Goal: Task Accomplishment & Management: Complete application form

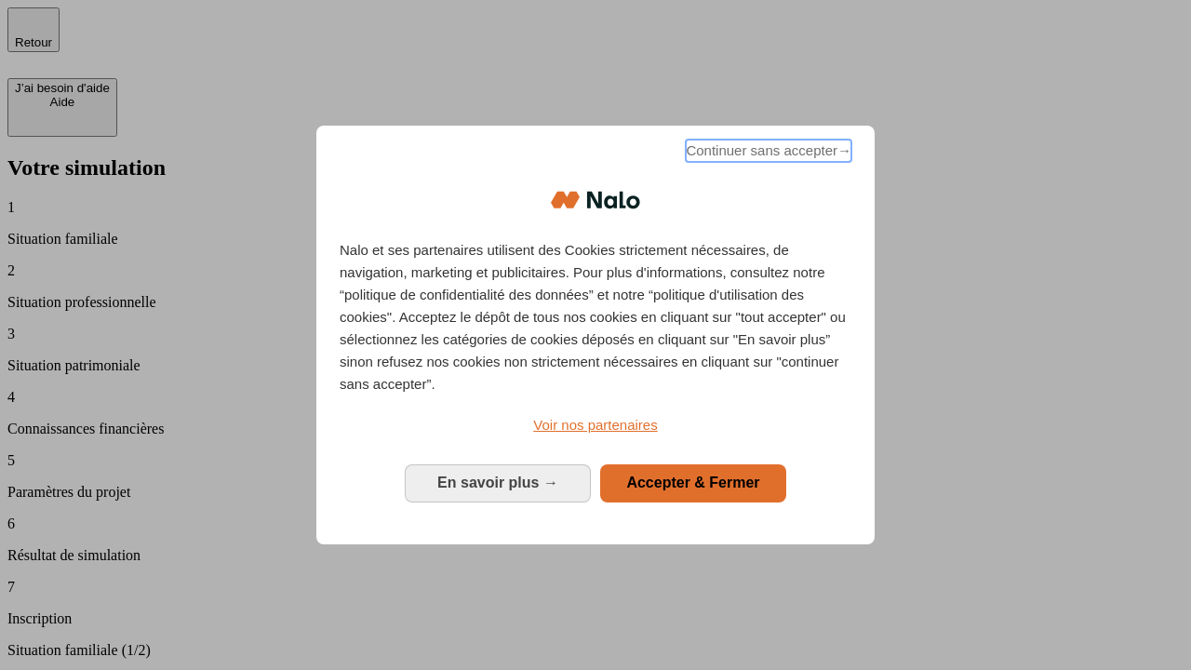
click at [766, 153] on span "Continuer sans accepter →" at bounding box center [769, 151] width 166 height 22
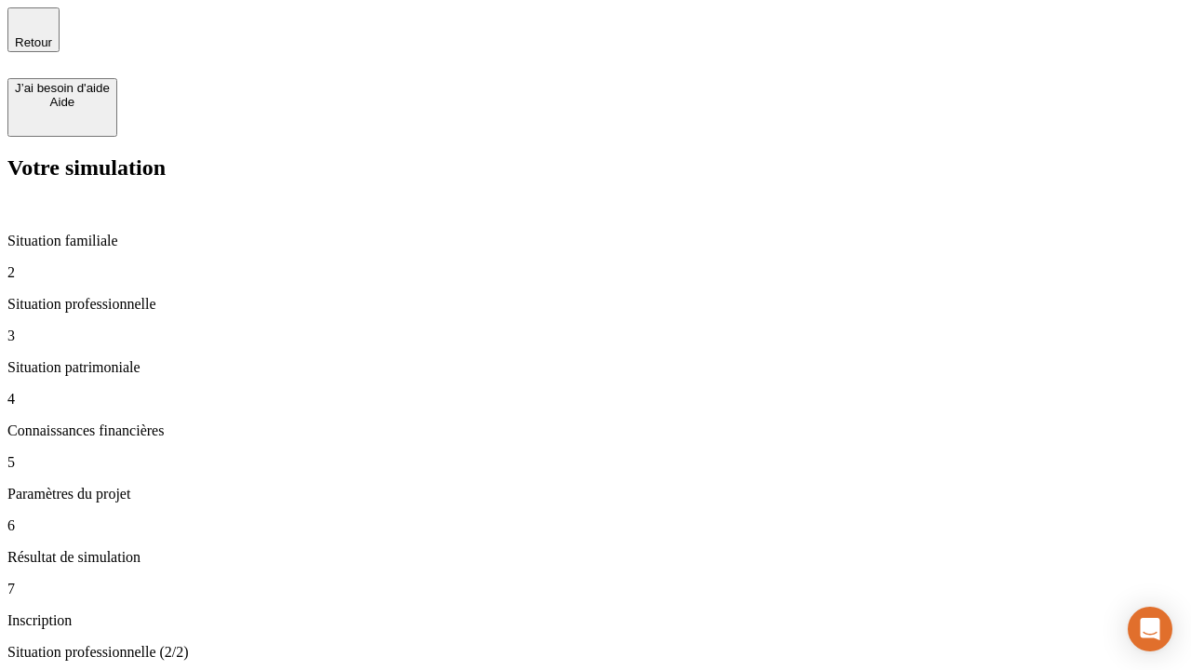
type input "30 000"
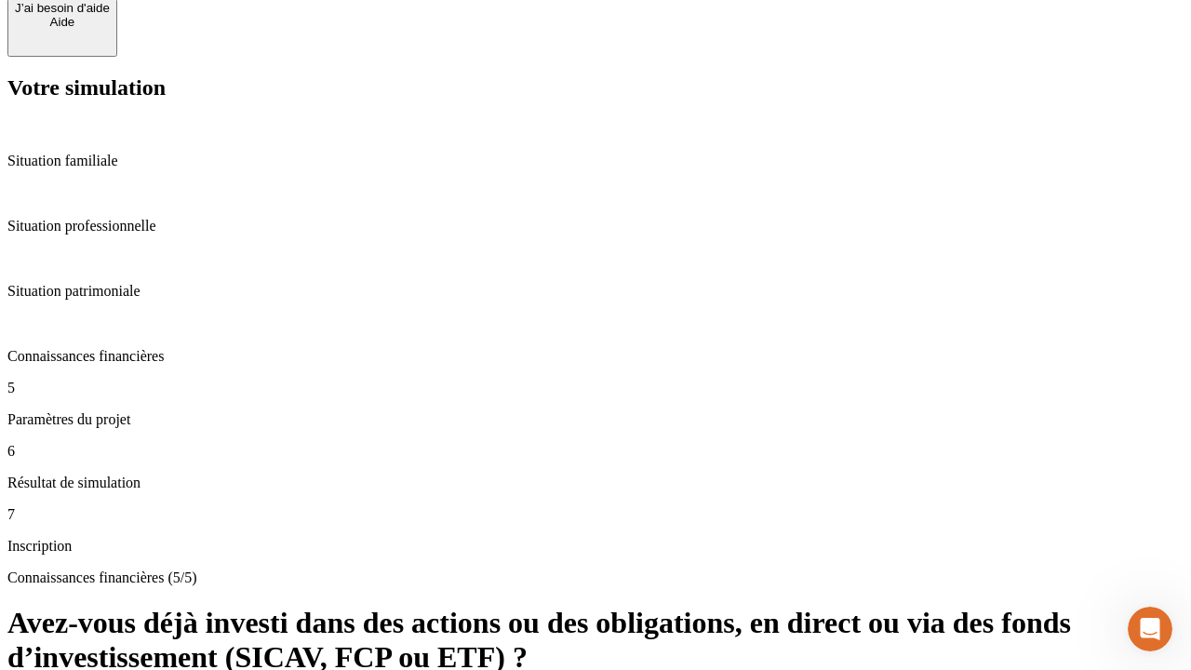
scroll to position [67, 0]
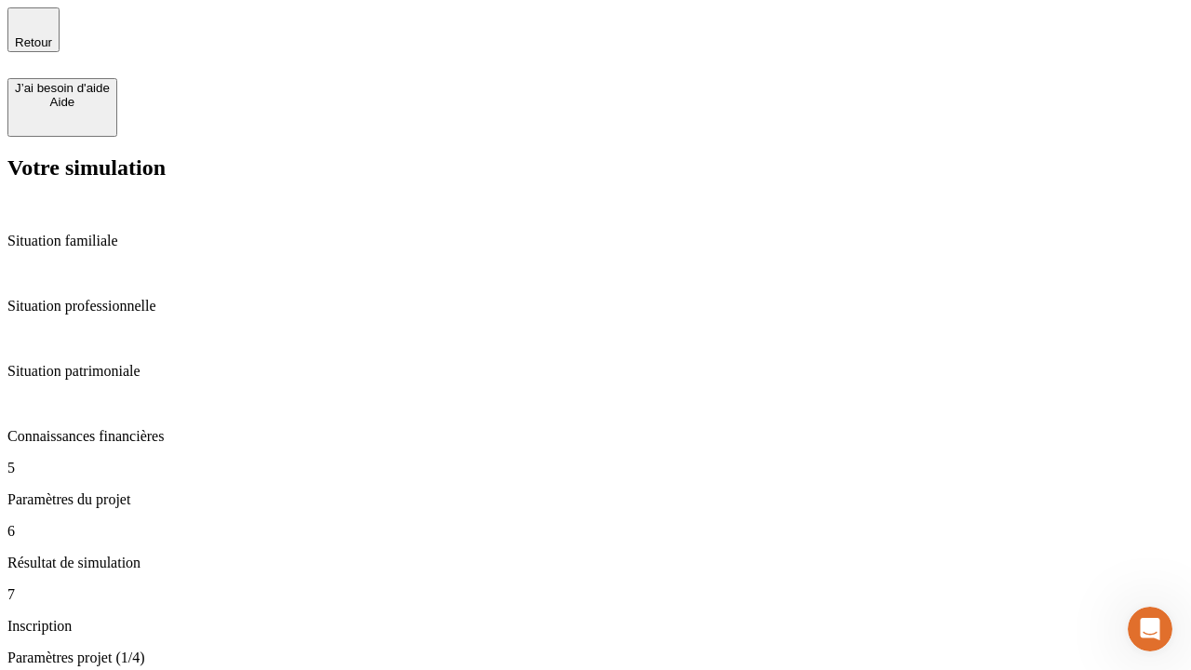
scroll to position [720, 0]
type input "25"
type input "1 000"
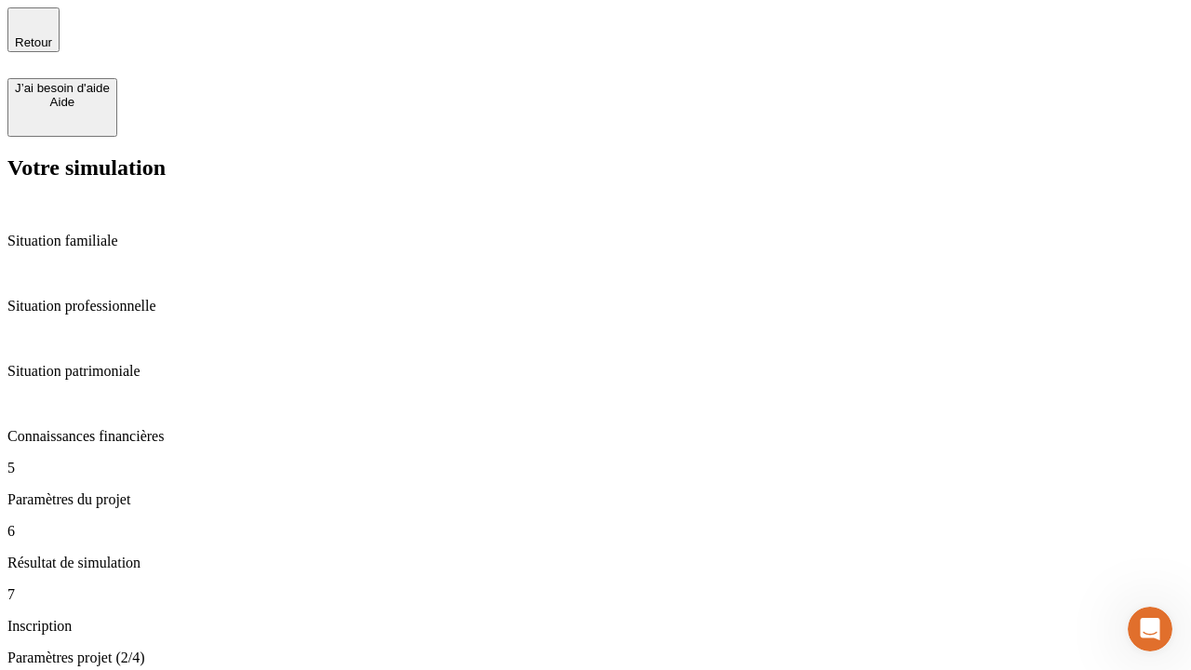
type input "640"
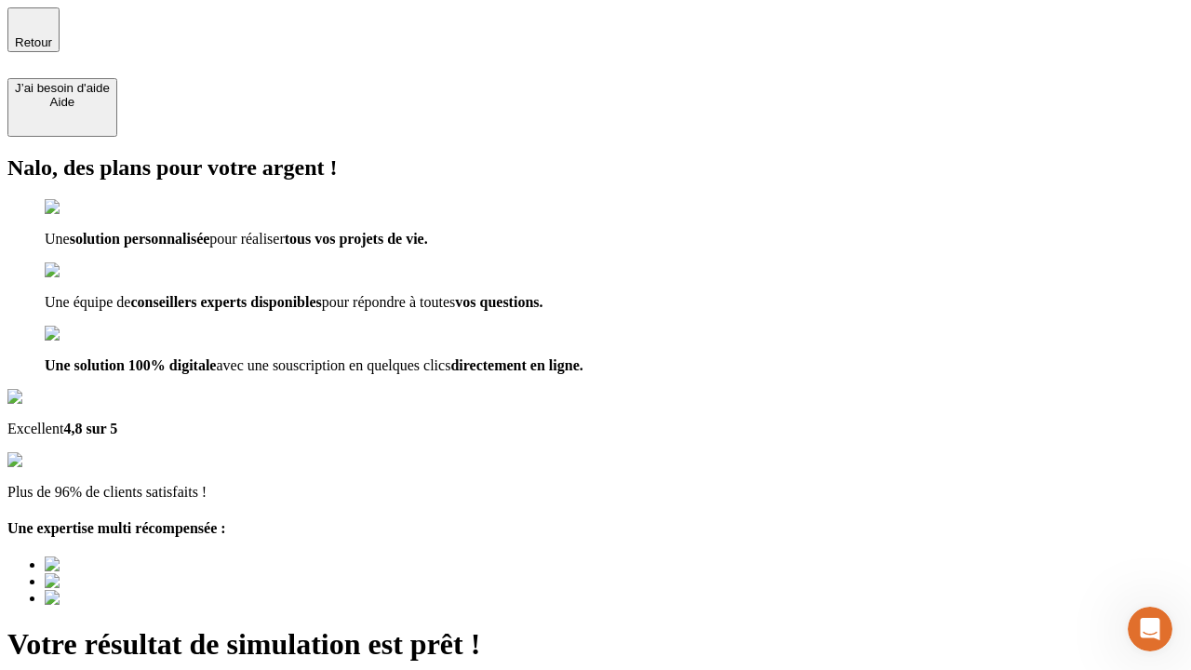
type input "[EMAIL_ADDRESS][PERSON_NAME][DOMAIN_NAME]"
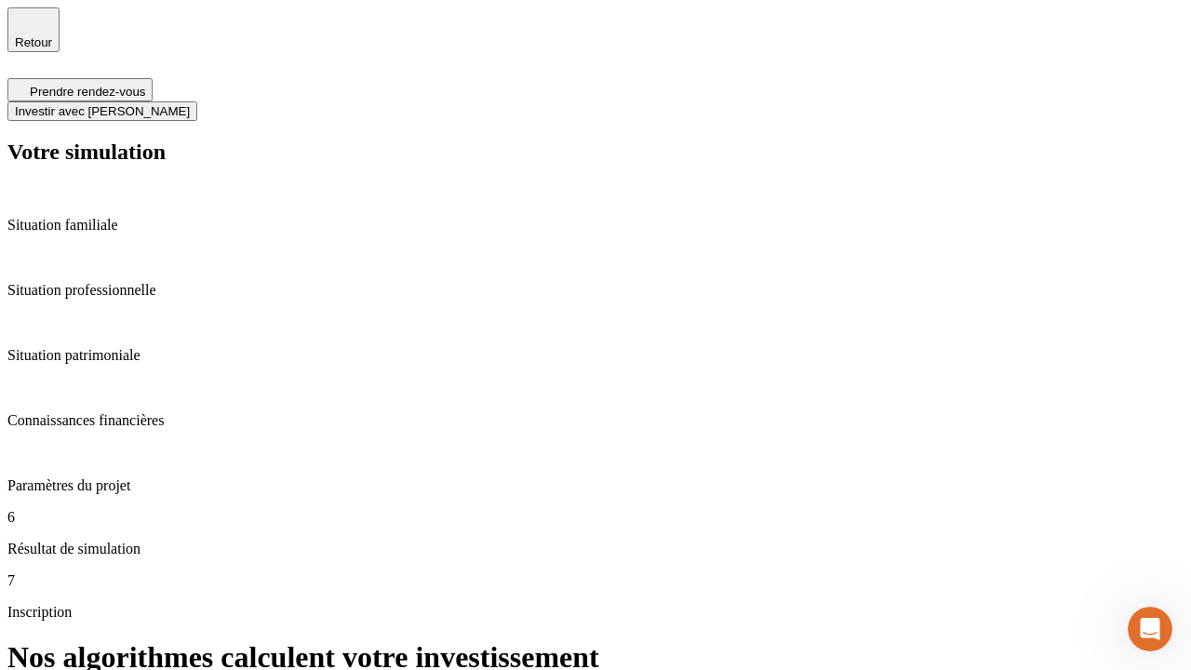
scroll to position [7, 0]
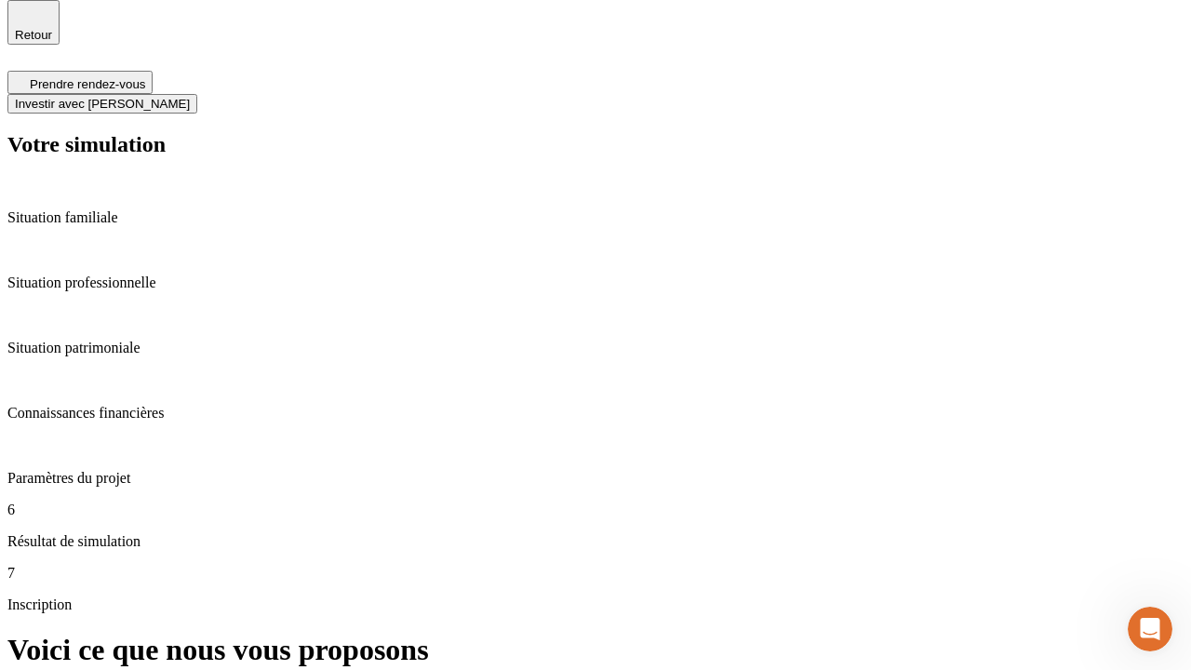
click at [190, 97] on span "Investir avec [PERSON_NAME]" at bounding box center [102, 104] width 175 height 14
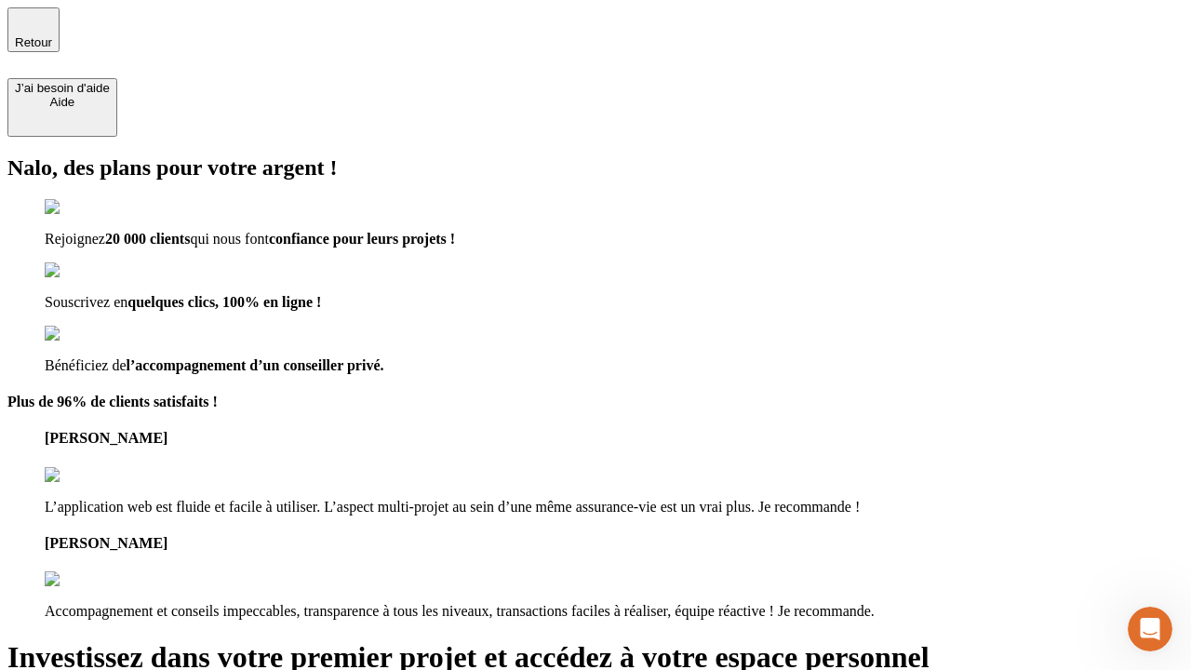
type input "[PERSON_NAME][EMAIL_ADDRESS][DOMAIN_NAME]"
